Goal: Task Accomplishment & Management: Manage account settings

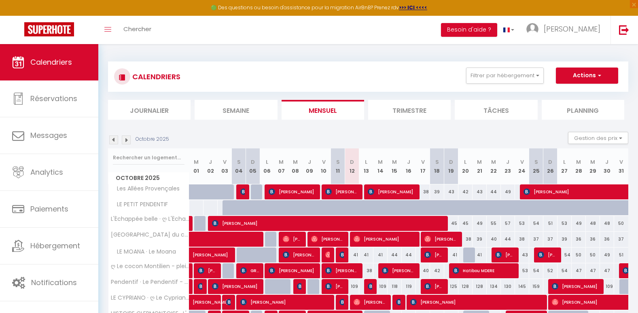
click at [171, 53] on div "CALENDRIERS Filtrer par hébergement Tous Les Allées Provençales L'Échappée bell…" at bounding box center [368, 225] width 540 height 363
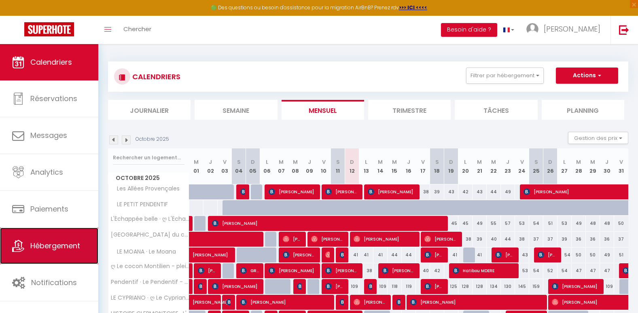
click at [59, 252] on link "Hébergement" at bounding box center [49, 246] width 98 height 36
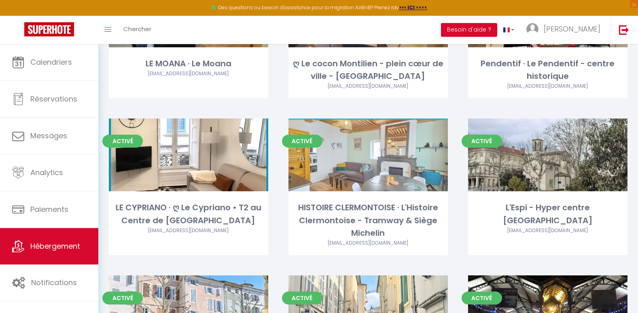
scroll to position [378, 0]
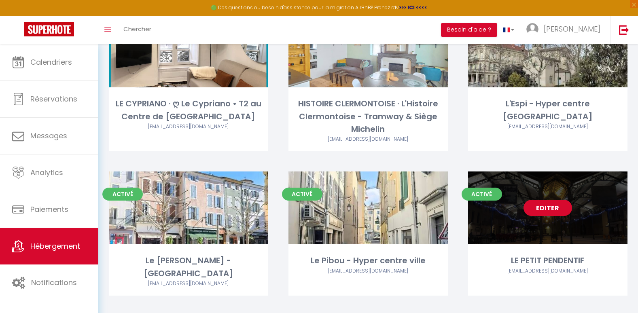
click at [546, 217] on div "Editer" at bounding box center [547, 208] width 159 height 73
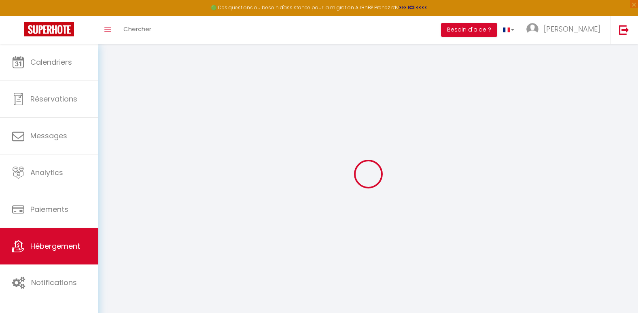
checkbox input "false"
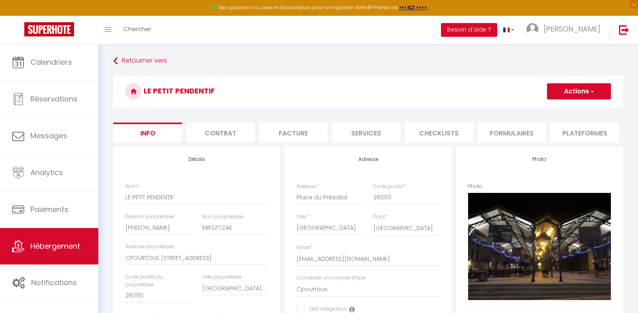
click at [507, 132] on li "Formulaires" at bounding box center [511, 133] width 69 height 20
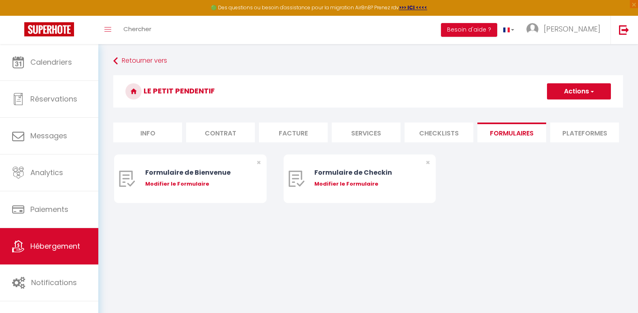
click at [574, 129] on li "Plateformes" at bounding box center [584, 133] width 69 height 20
select select
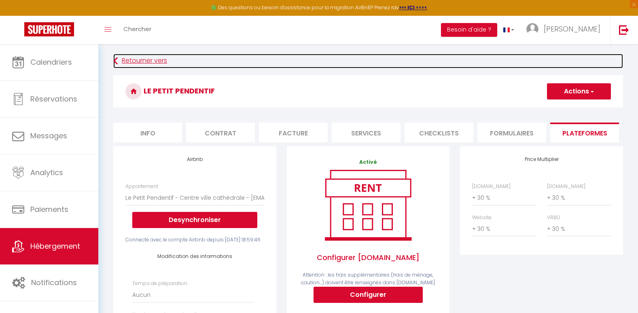
click at [143, 62] on link "Retourner vers" at bounding box center [368, 61] width 510 height 15
